Goal: Task Accomplishment & Management: Use online tool/utility

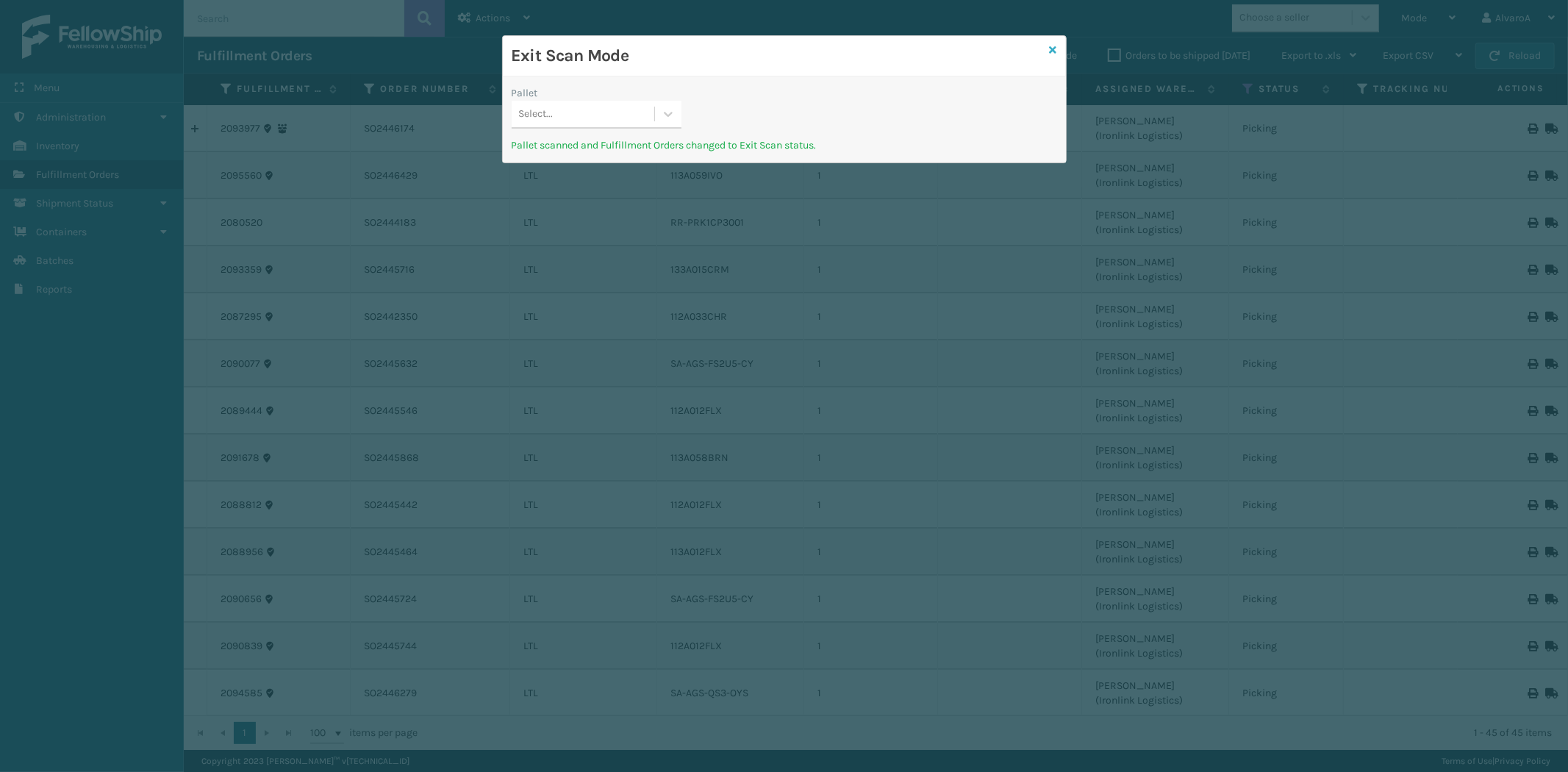
click at [1051, 47] on icon at bounding box center [1053, 50] width 7 height 11
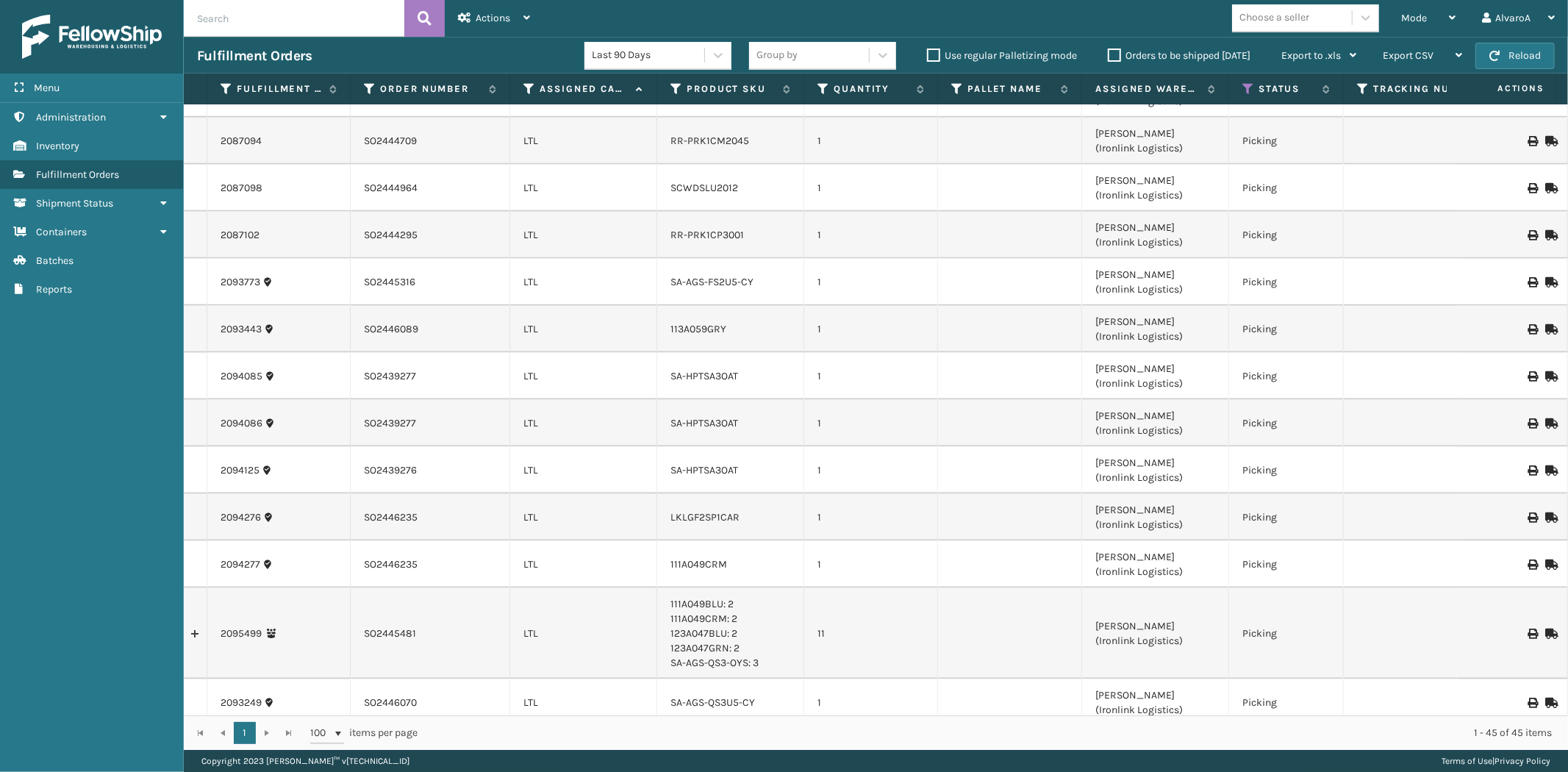
scroll to position [1664, 0]
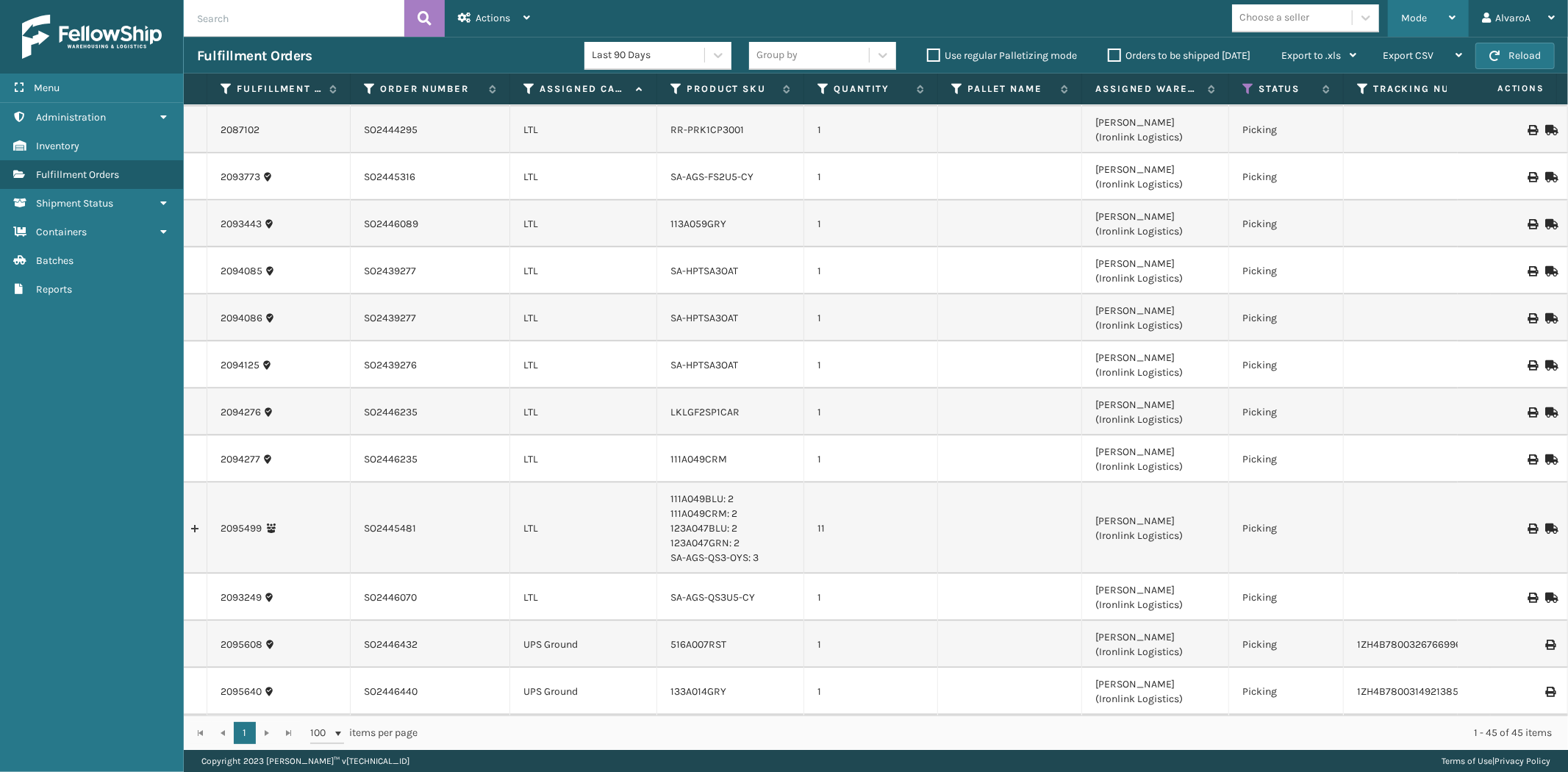
click at [1445, 15] on div "Mode" at bounding box center [1428, 18] width 54 height 36
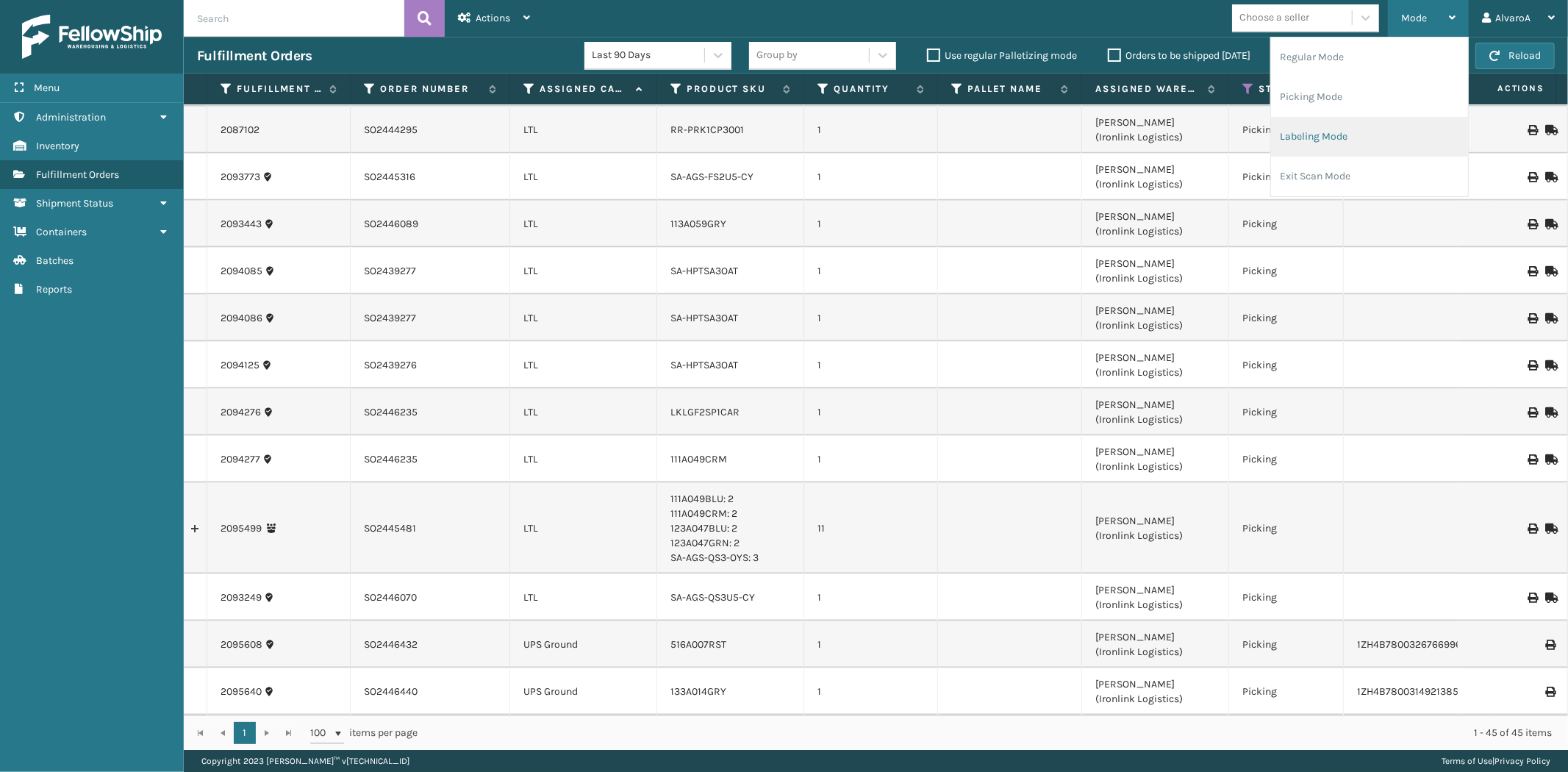
click at [1307, 143] on li "Labeling Mode" at bounding box center [1369, 137] width 197 height 40
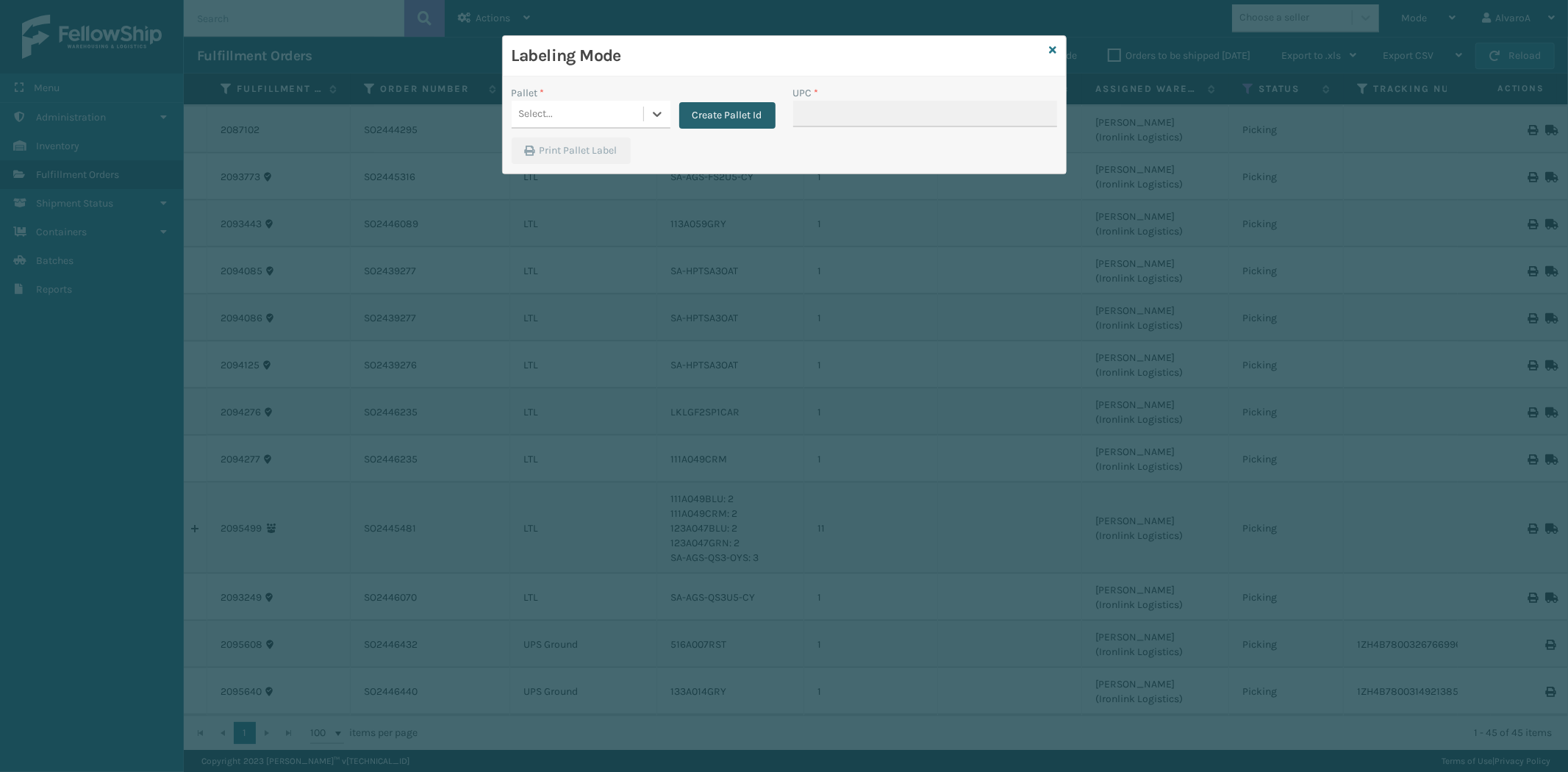
click at [745, 117] on button "Create Pallet Id" at bounding box center [727, 115] width 96 height 27
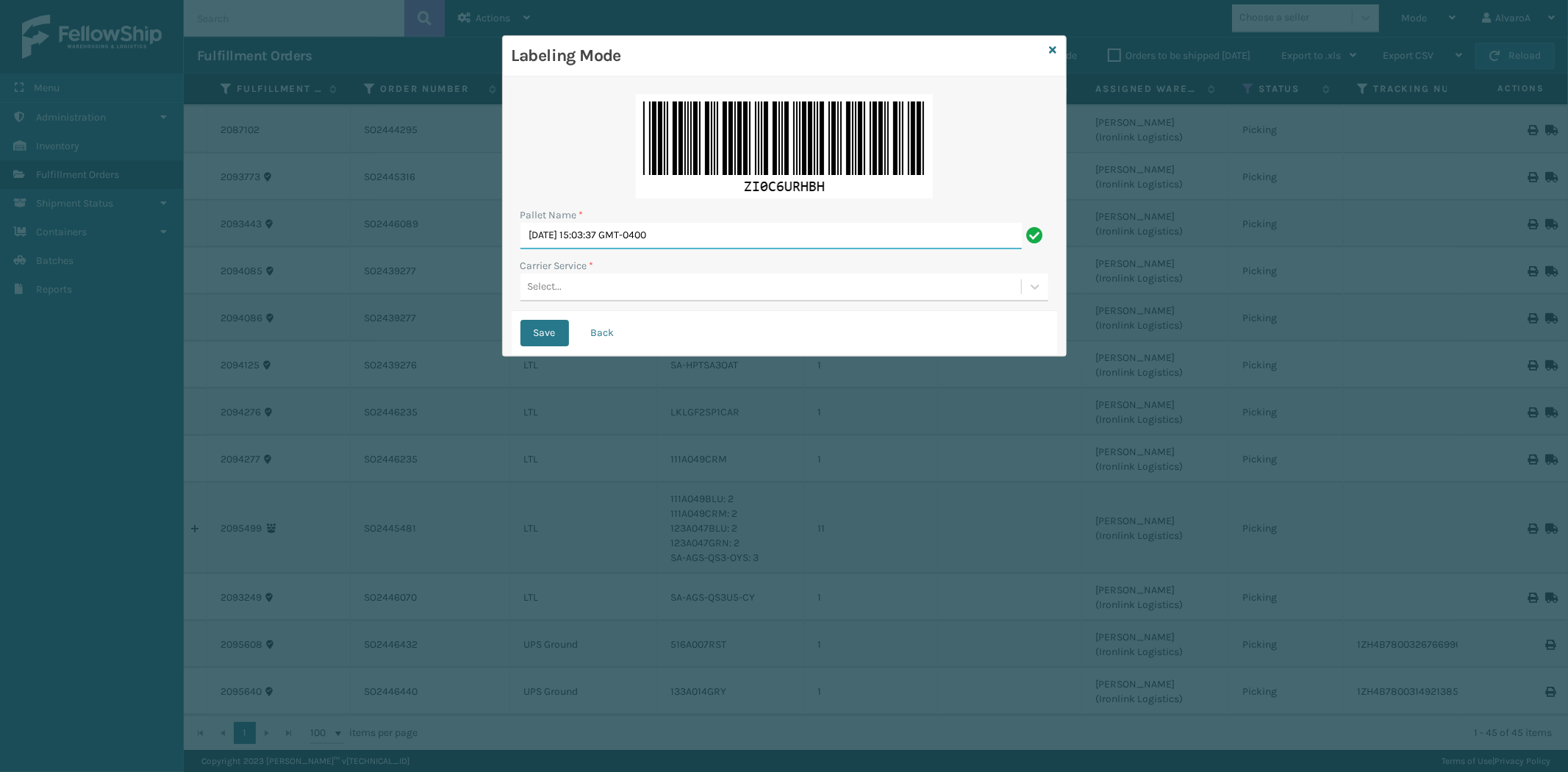
click at [674, 241] on input "[DATE] 15:03:37 GMT-0400" at bounding box center [771, 236] width 501 height 27
type input "T"
click at [528, 231] on input "511302" at bounding box center [771, 236] width 501 height 27
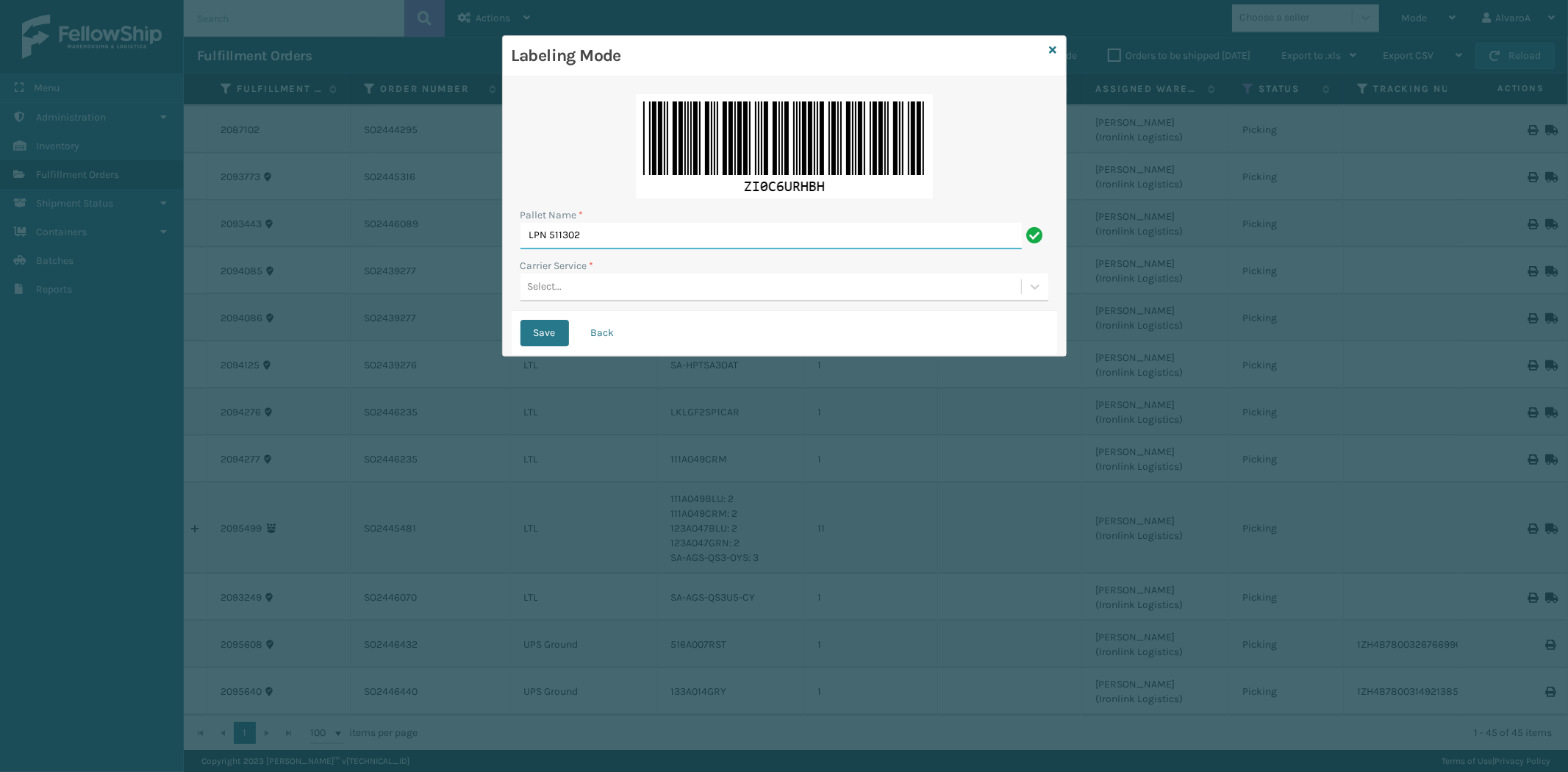
click at [528, 231] on input "LPN 511302" at bounding box center [771, 236] width 501 height 27
type input "LPN 511302"
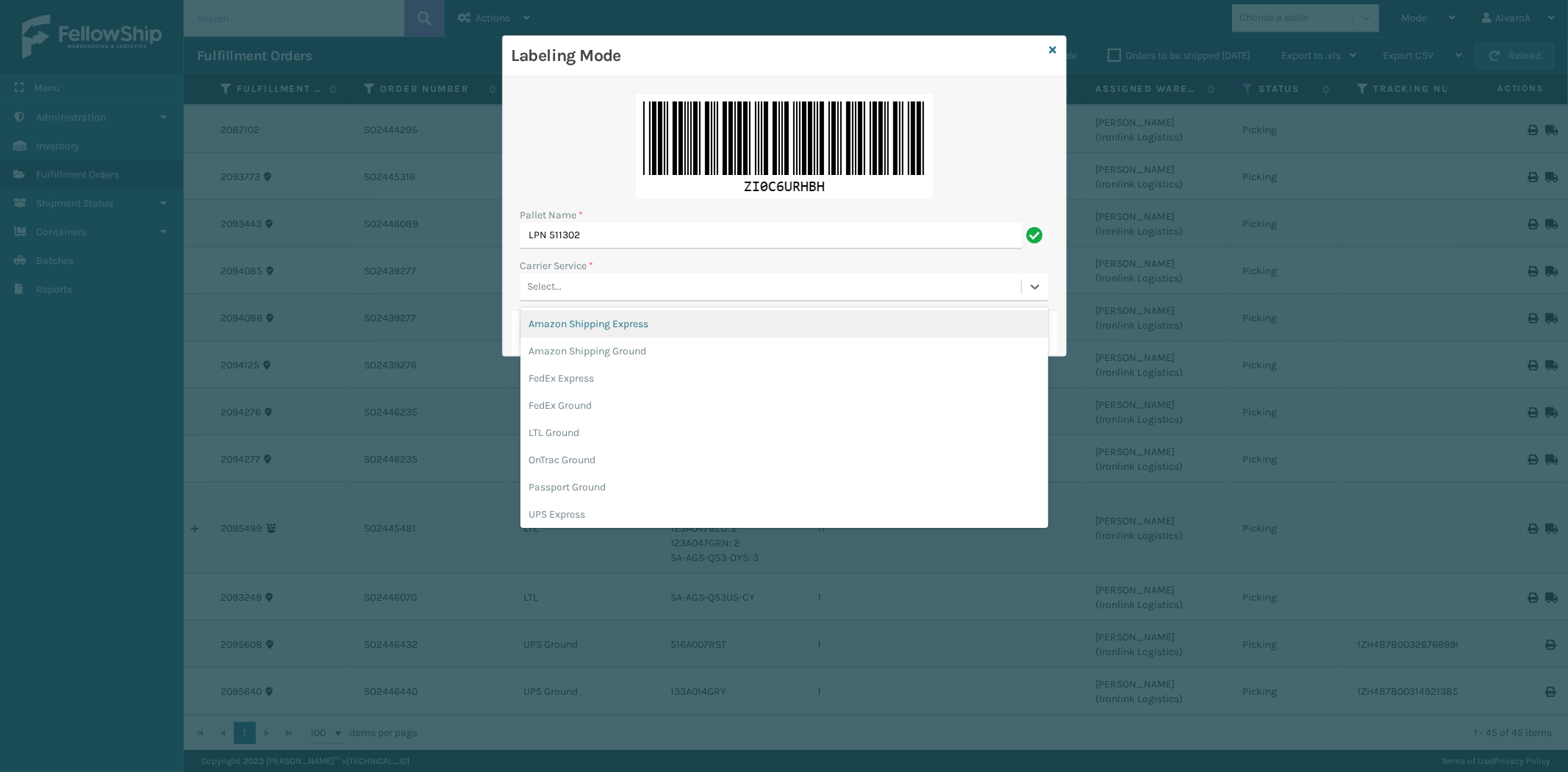
click at [577, 275] on div "Select..." at bounding box center [770, 286] width 500 height 24
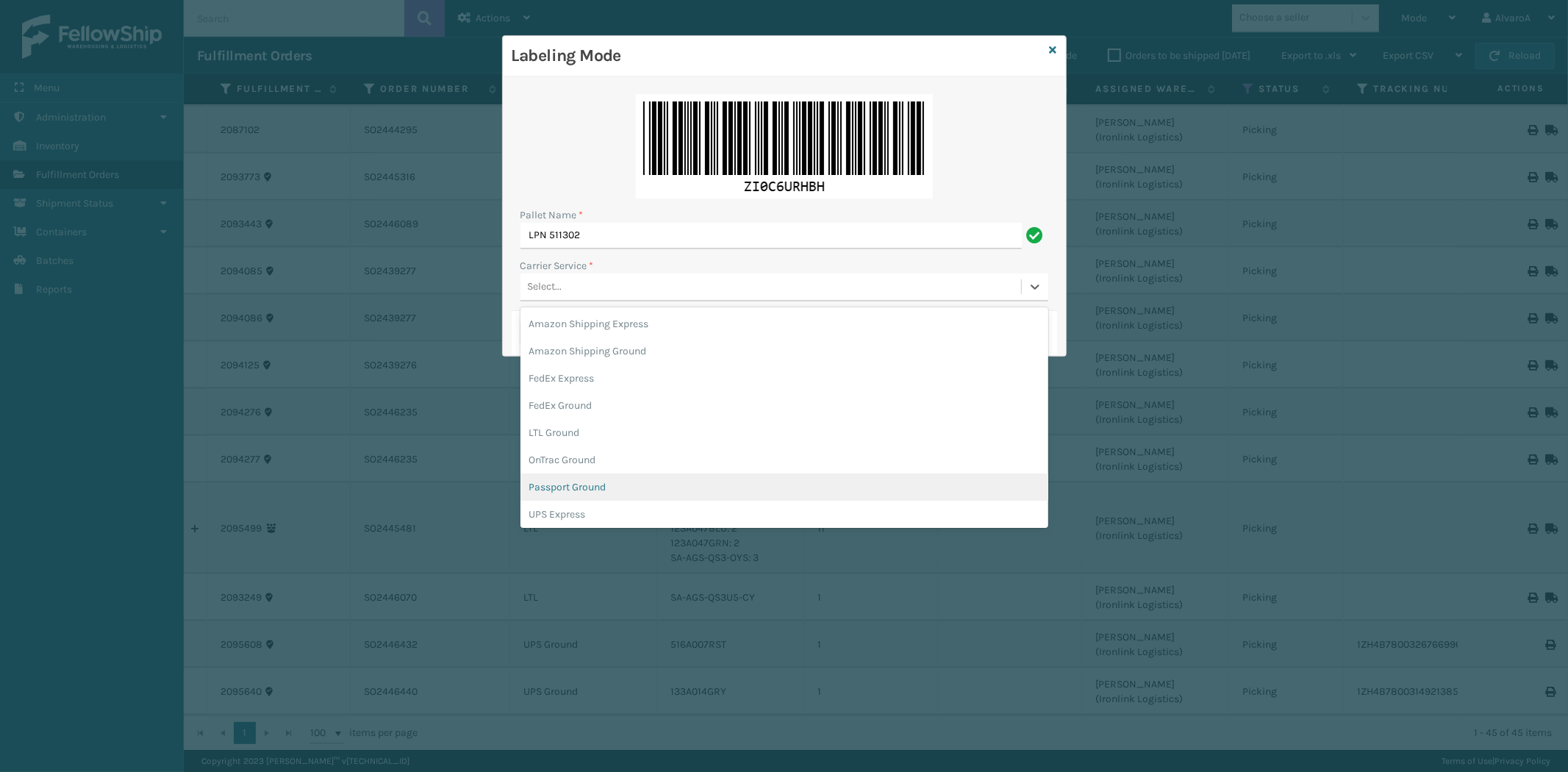
scroll to position [84, 0]
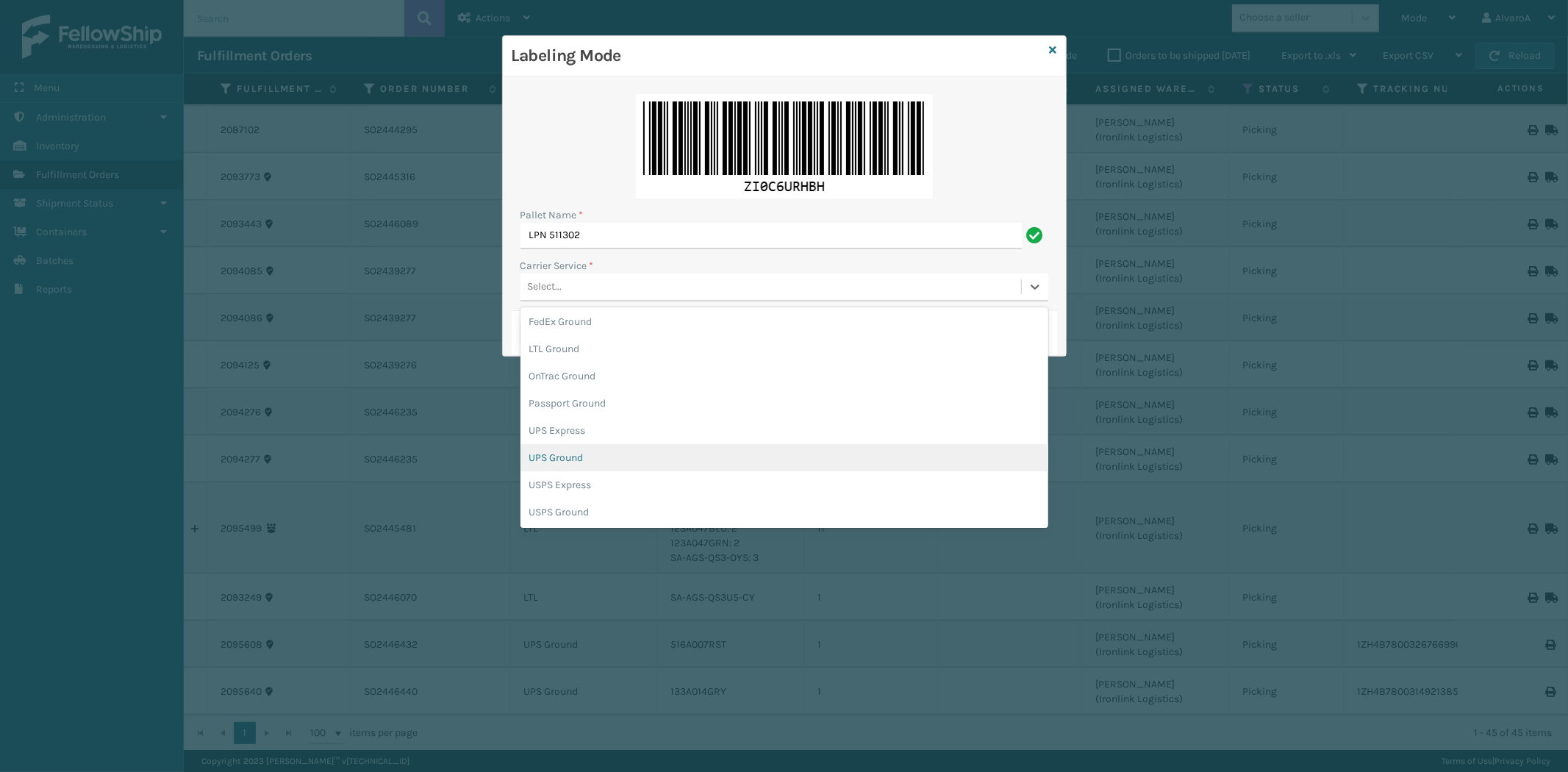
click at [577, 449] on div "UPS Ground" at bounding box center [784, 458] width 528 height 28
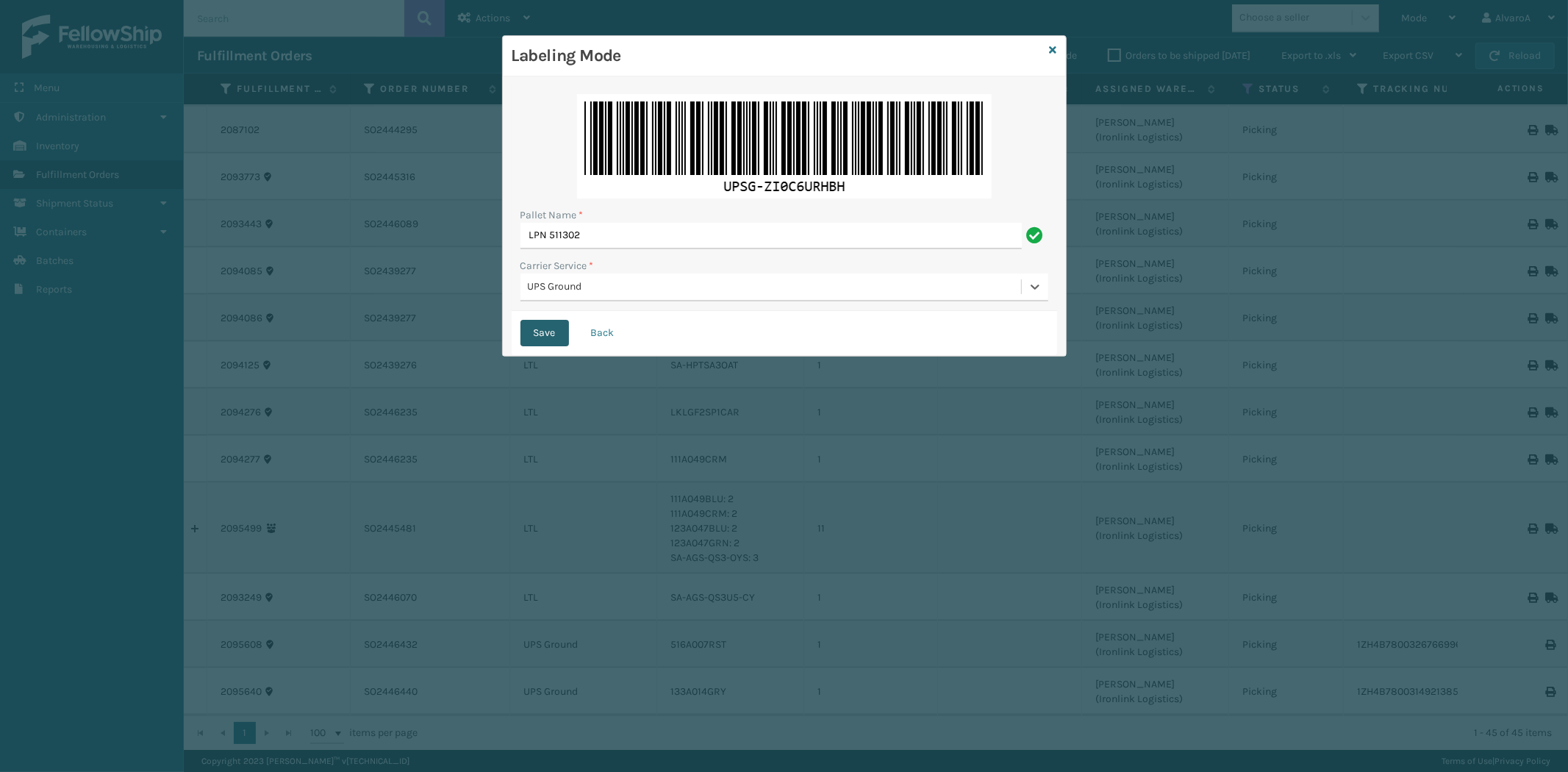
click at [545, 334] on button "Save" at bounding box center [545, 333] width 49 height 27
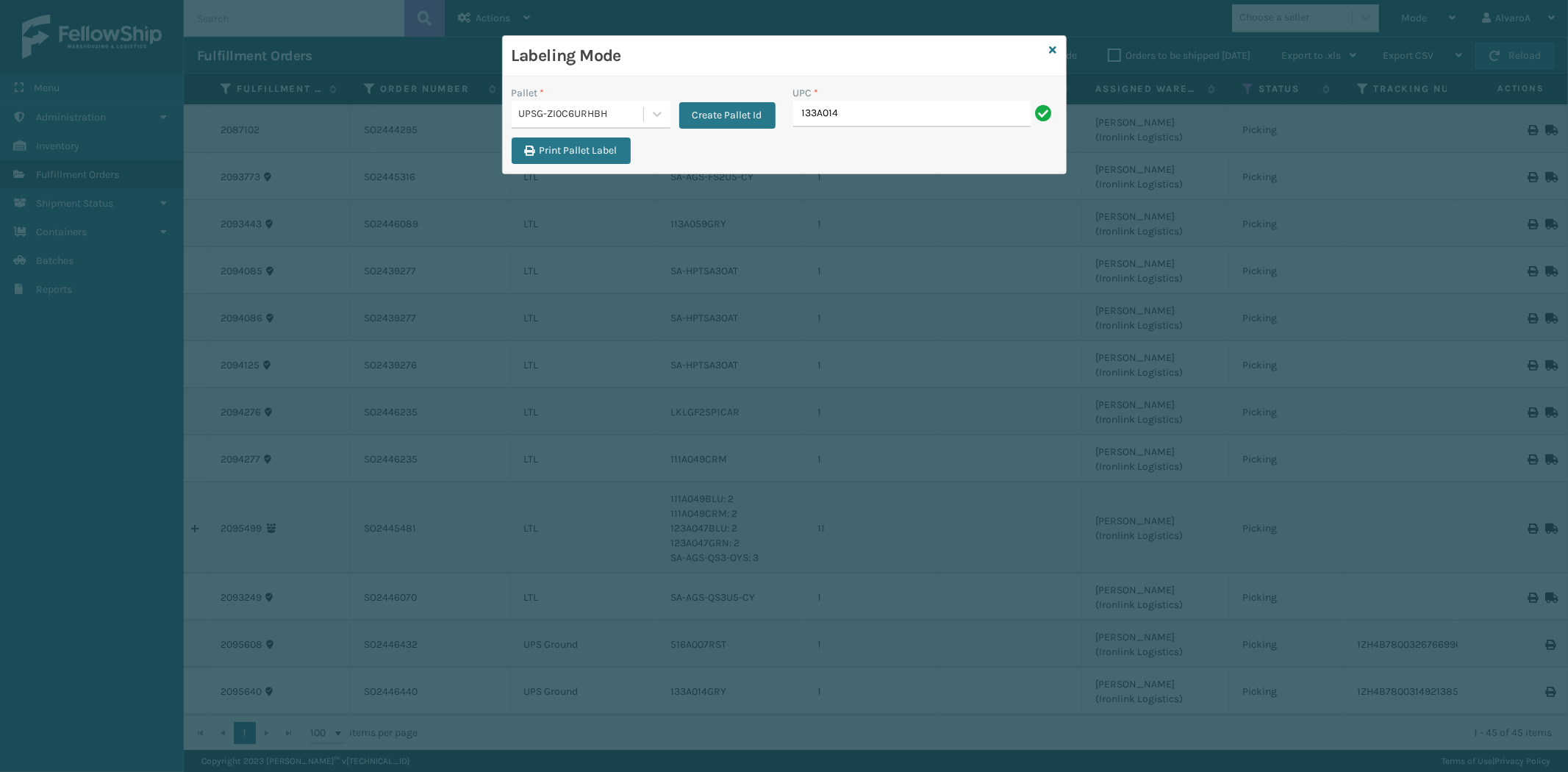
type input "133A014GRY"
type input "516A007RST"
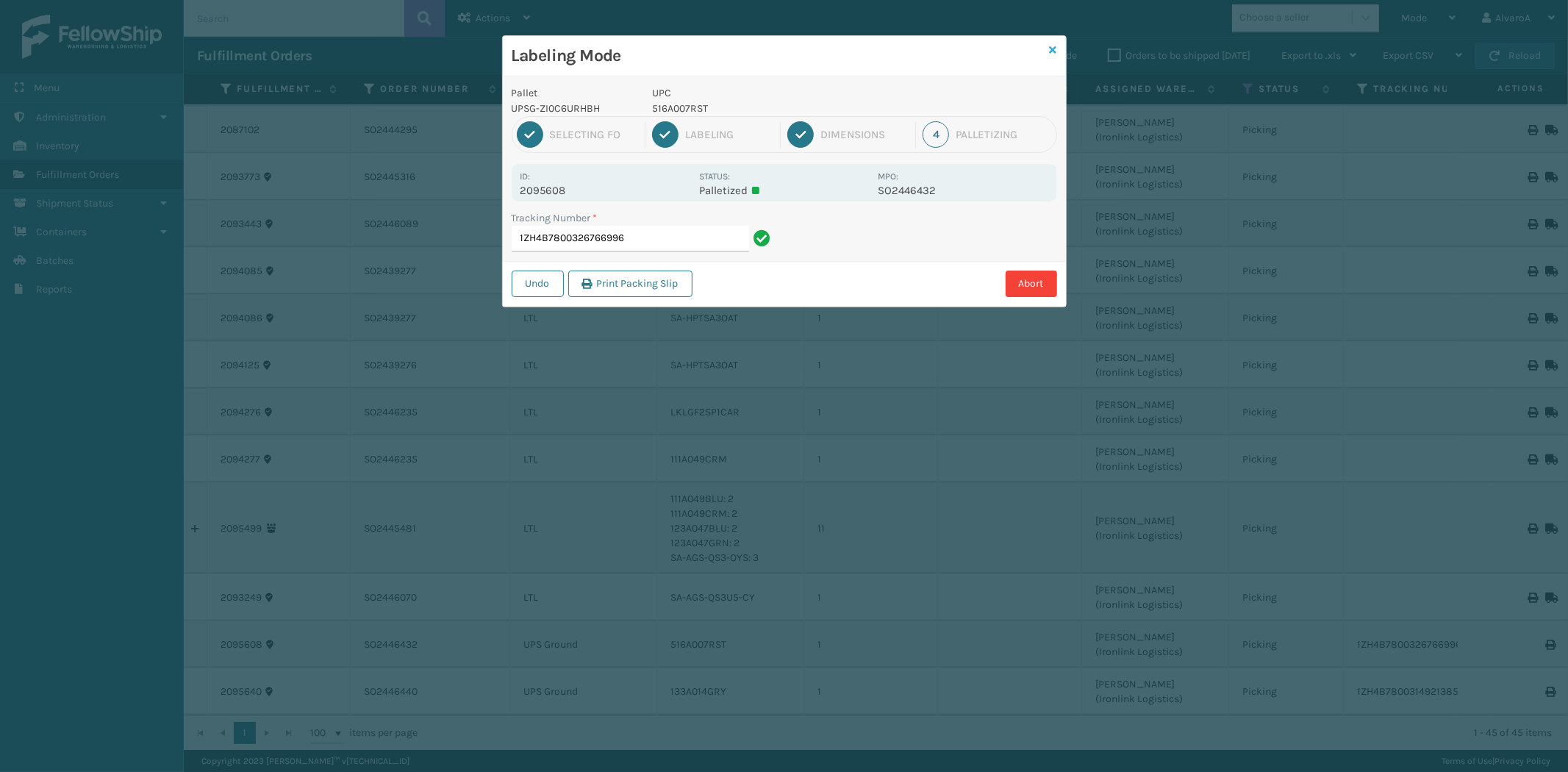
click at [1053, 50] on icon at bounding box center [1053, 50] width 7 height 11
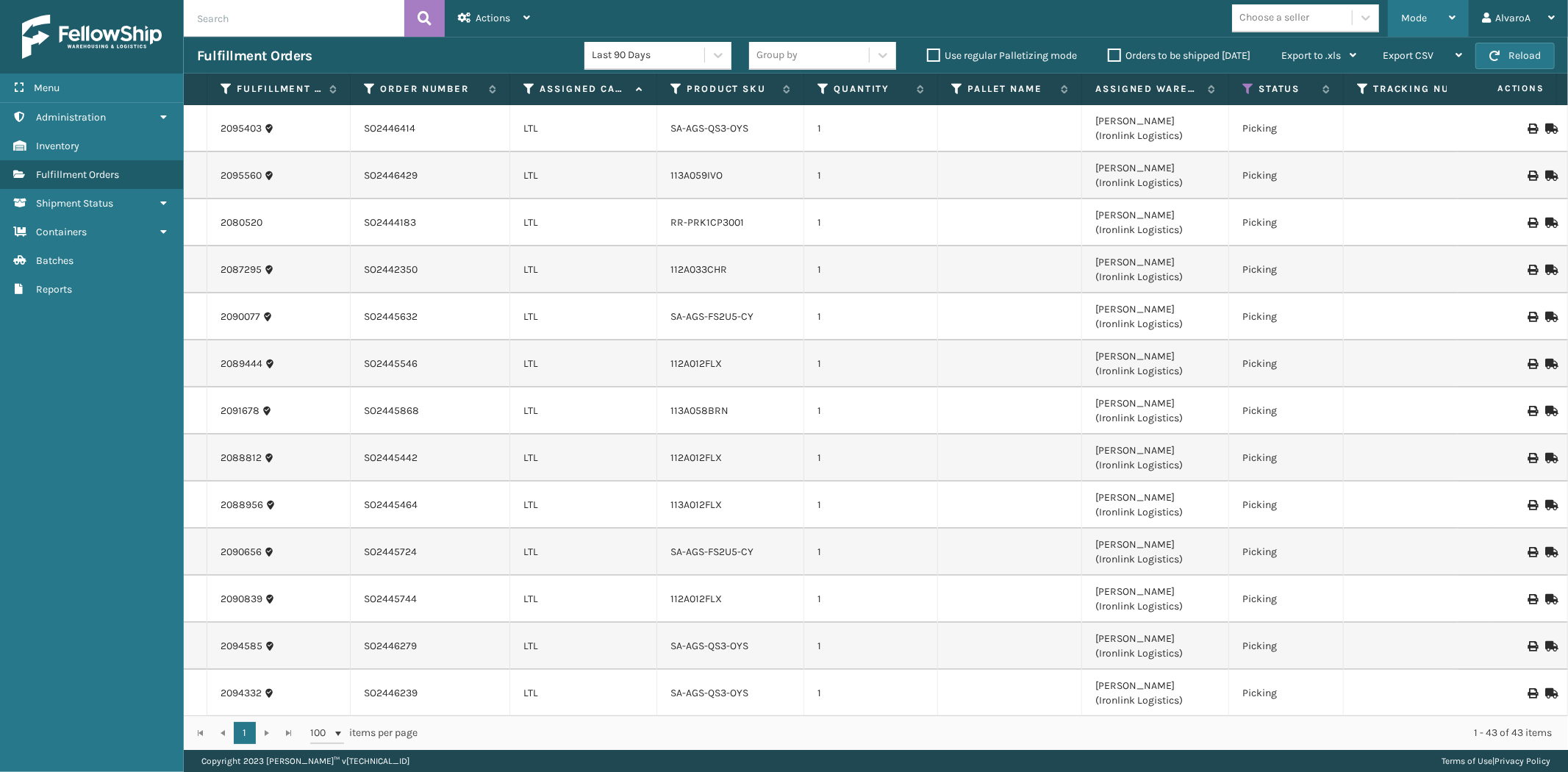
click at [1440, 16] on div "Mode" at bounding box center [1428, 18] width 54 height 36
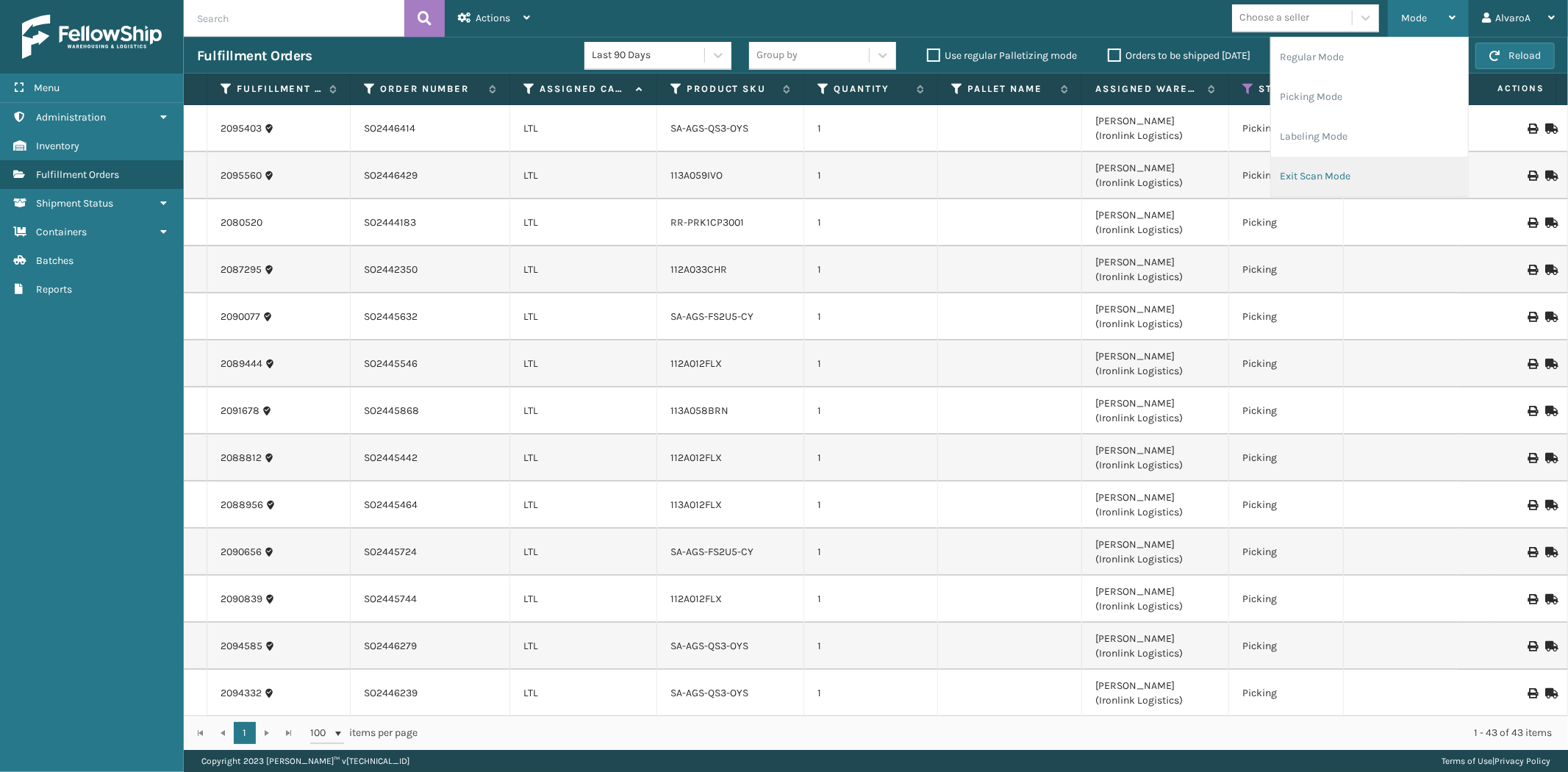
click at [1312, 171] on li "Exit Scan Mode" at bounding box center [1369, 176] width 197 height 40
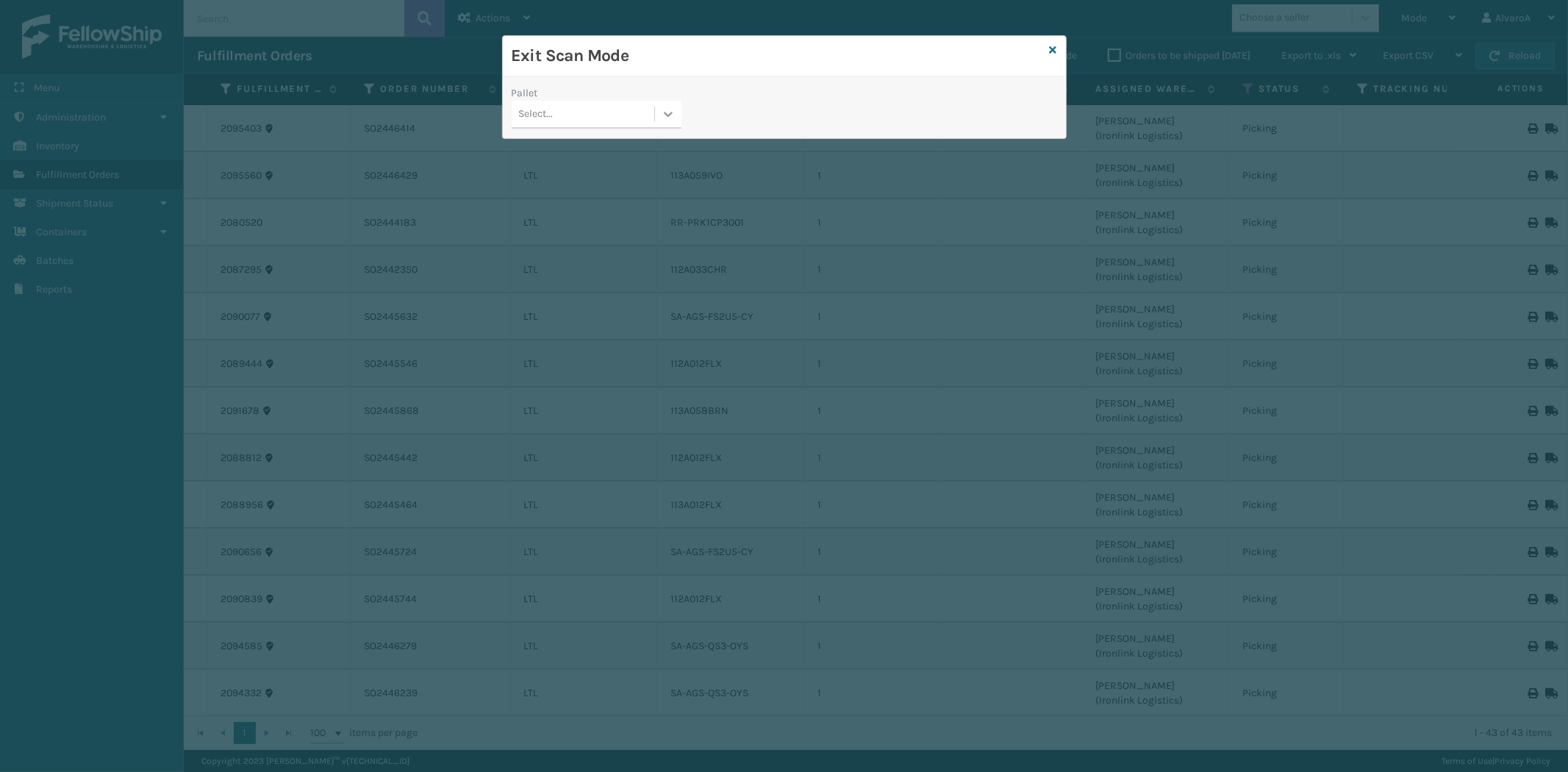
click at [676, 110] on div at bounding box center [668, 114] width 27 height 27
click at [525, 204] on div "UPSG-ZI0C6URHBH" at bounding box center [596, 205] width 170 height 28
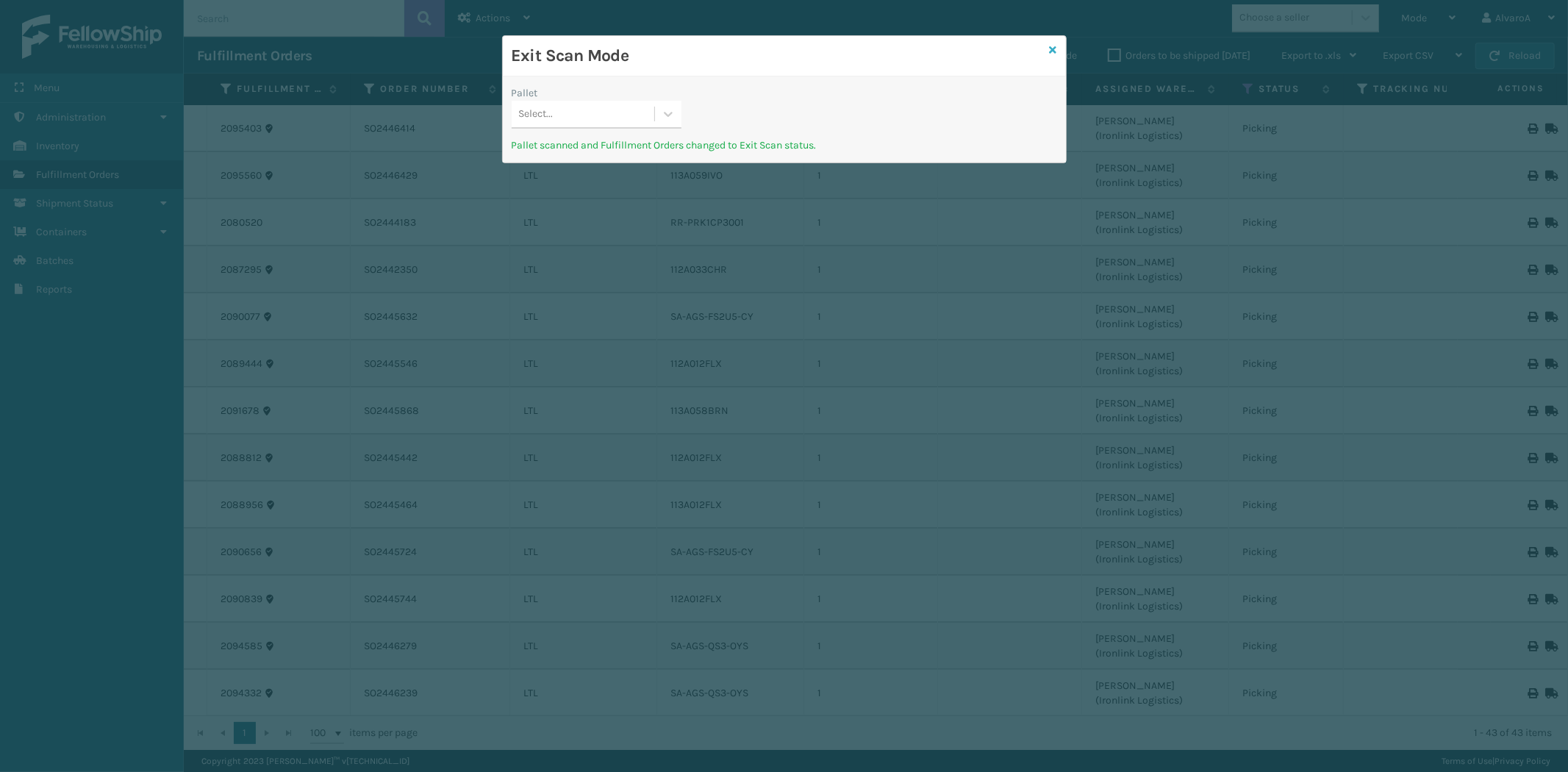
click at [1051, 48] on icon at bounding box center [1053, 50] width 7 height 11
